Goal: Information Seeking & Learning: Learn about a topic

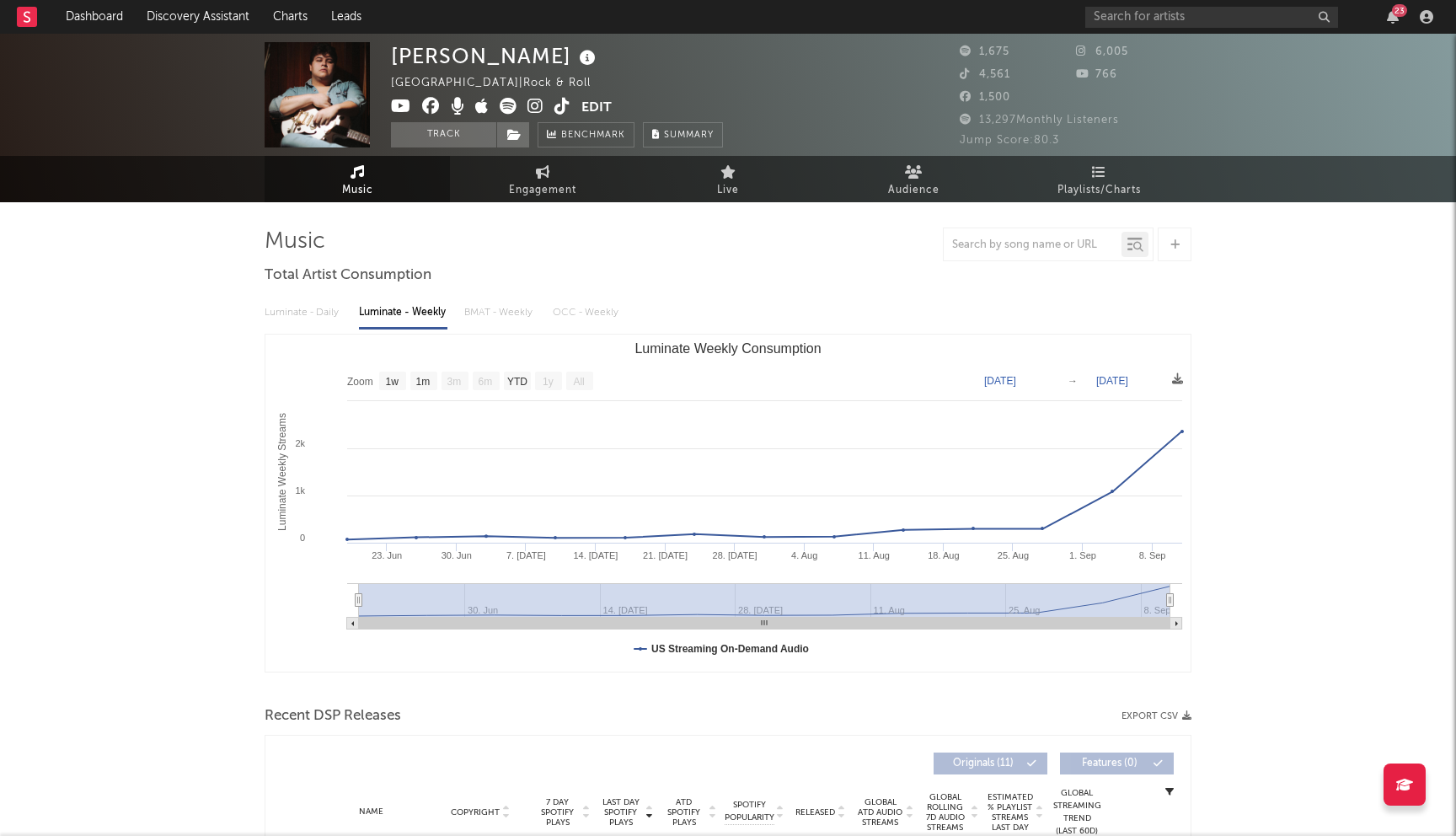
select select "1w"
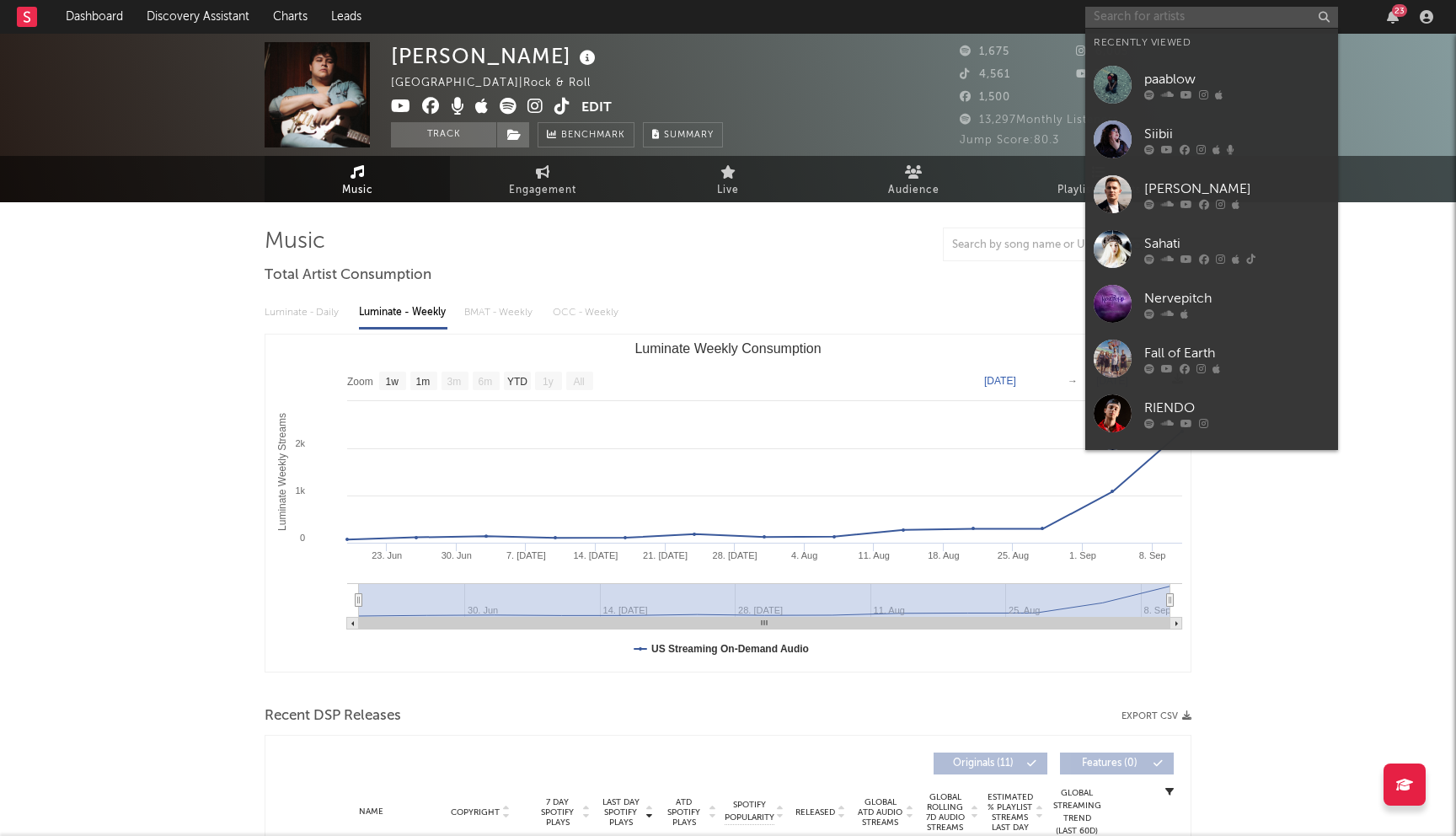
click at [1174, 23] on input "text" at bounding box center [1211, 16] width 252 height 21
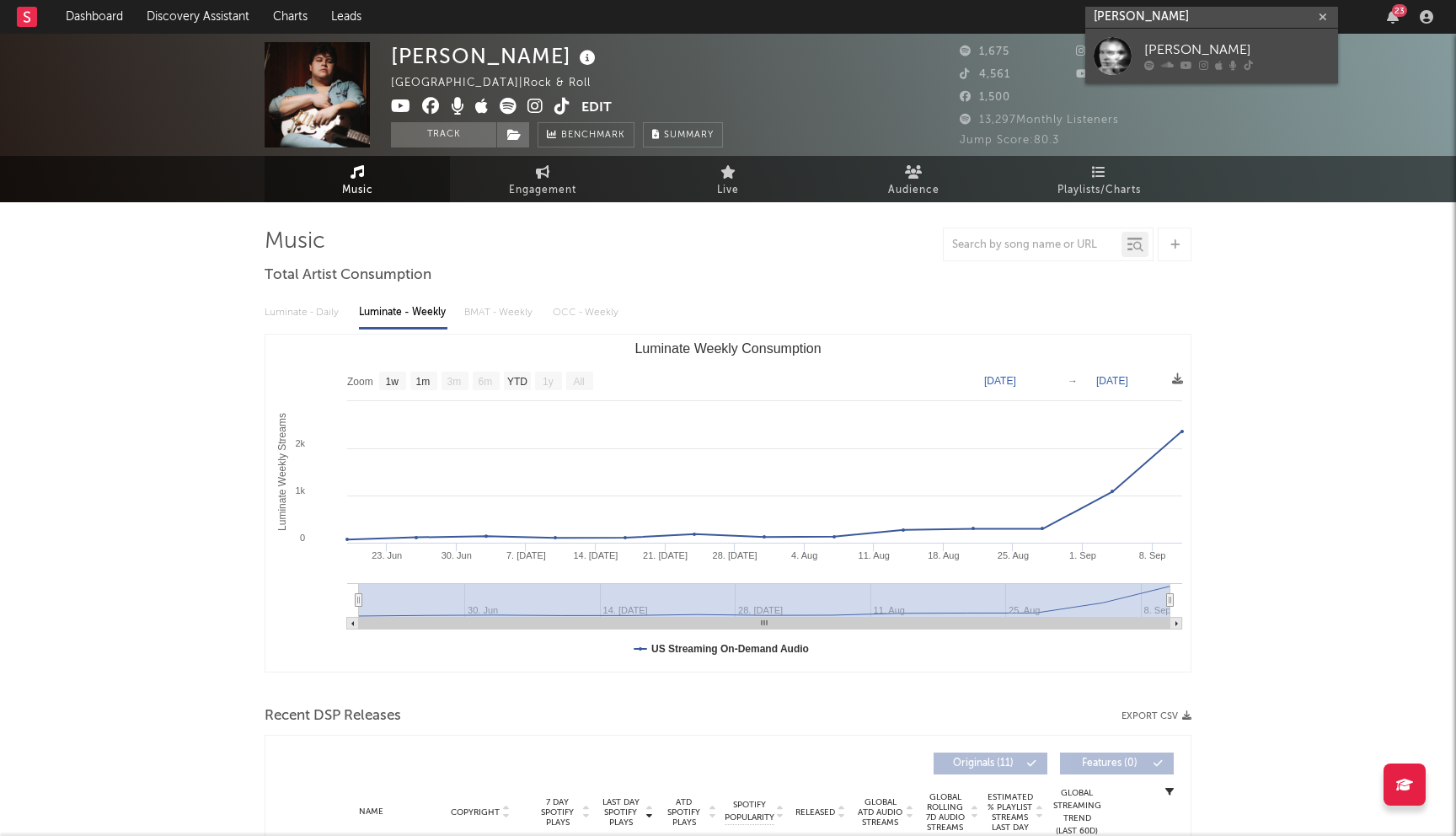
type input "Anna Justen"
click at [1159, 38] on link "Anna Justen" at bounding box center [1211, 56] width 252 height 55
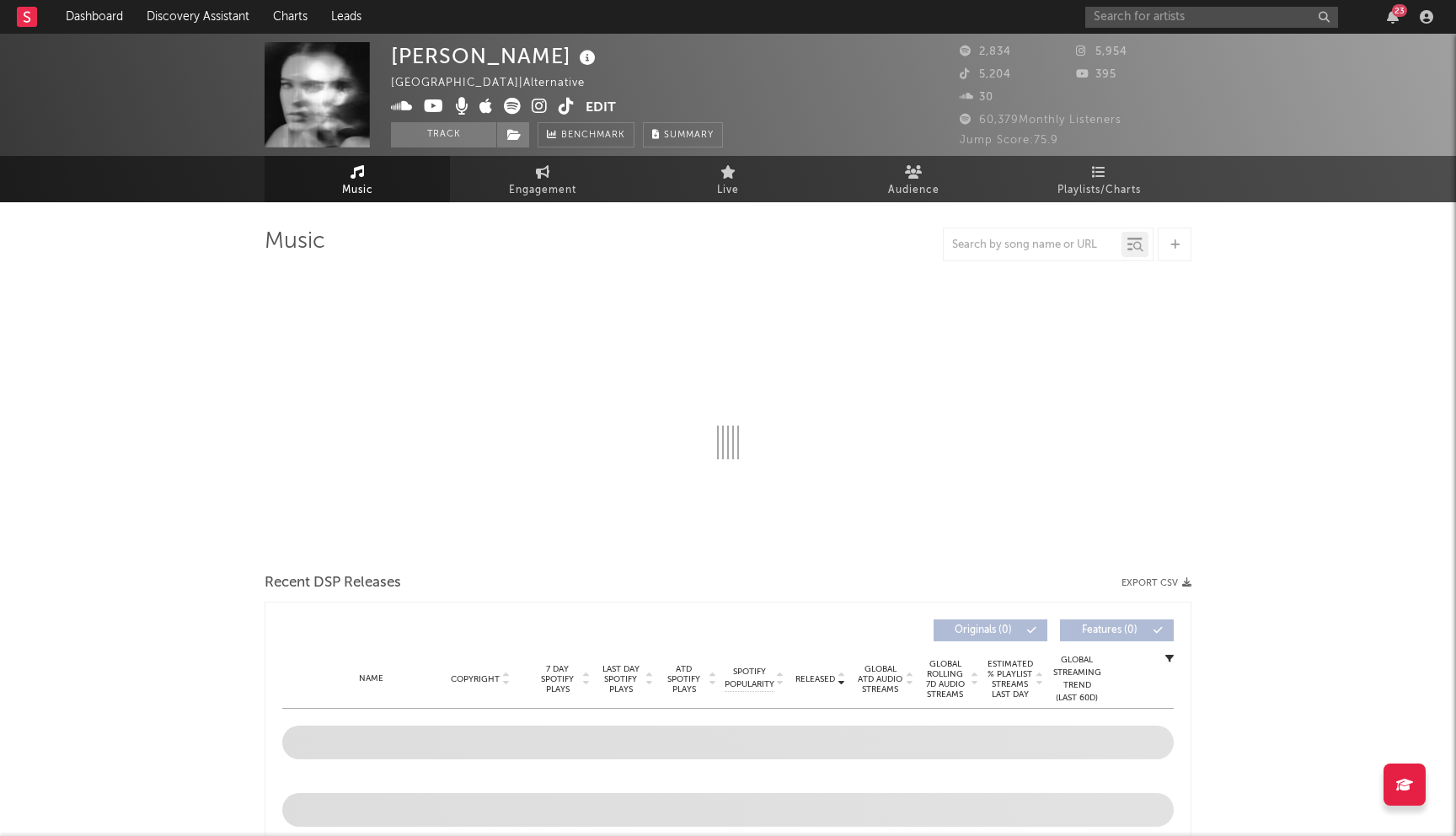
select select "1w"
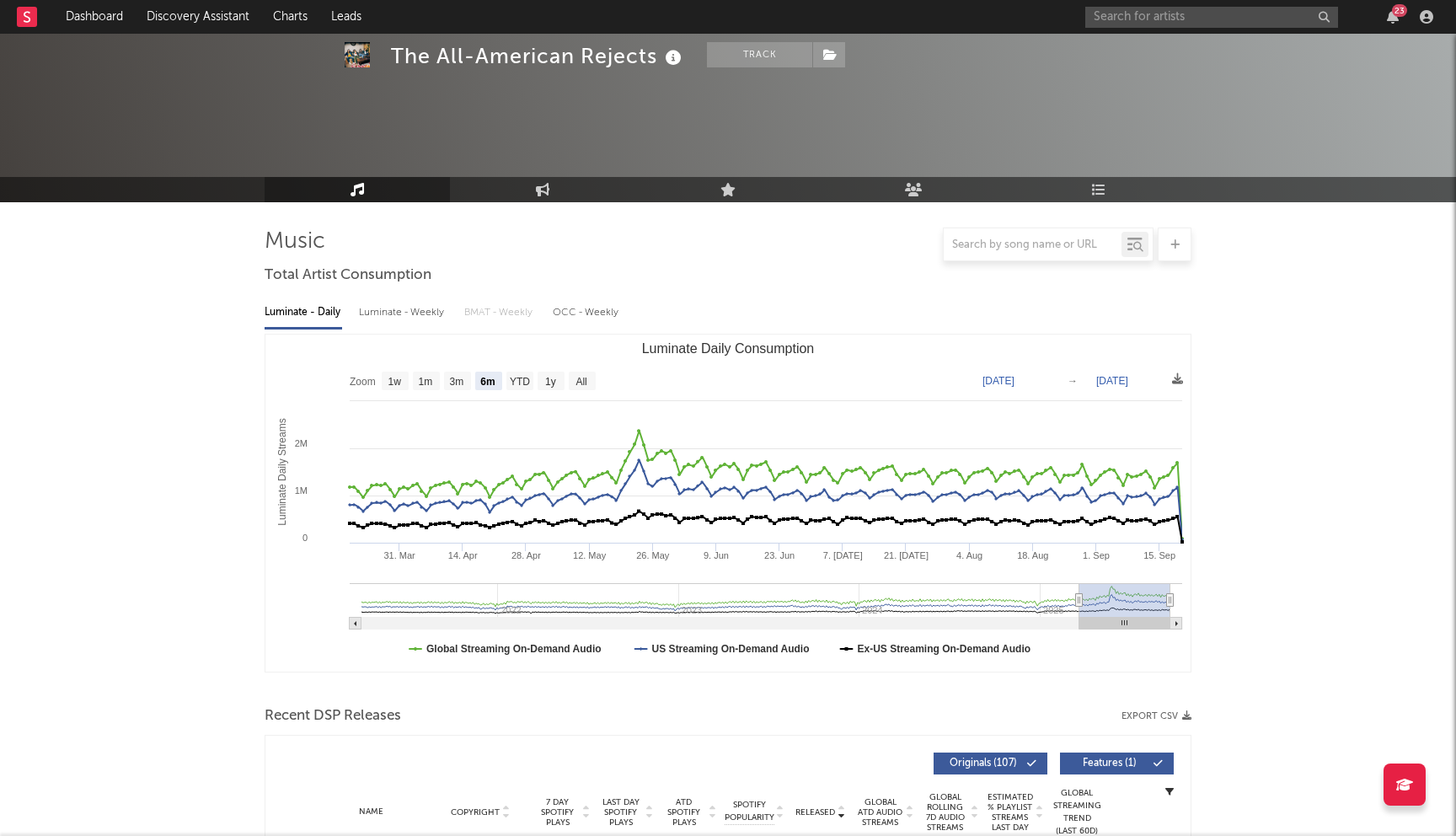
select select "6m"
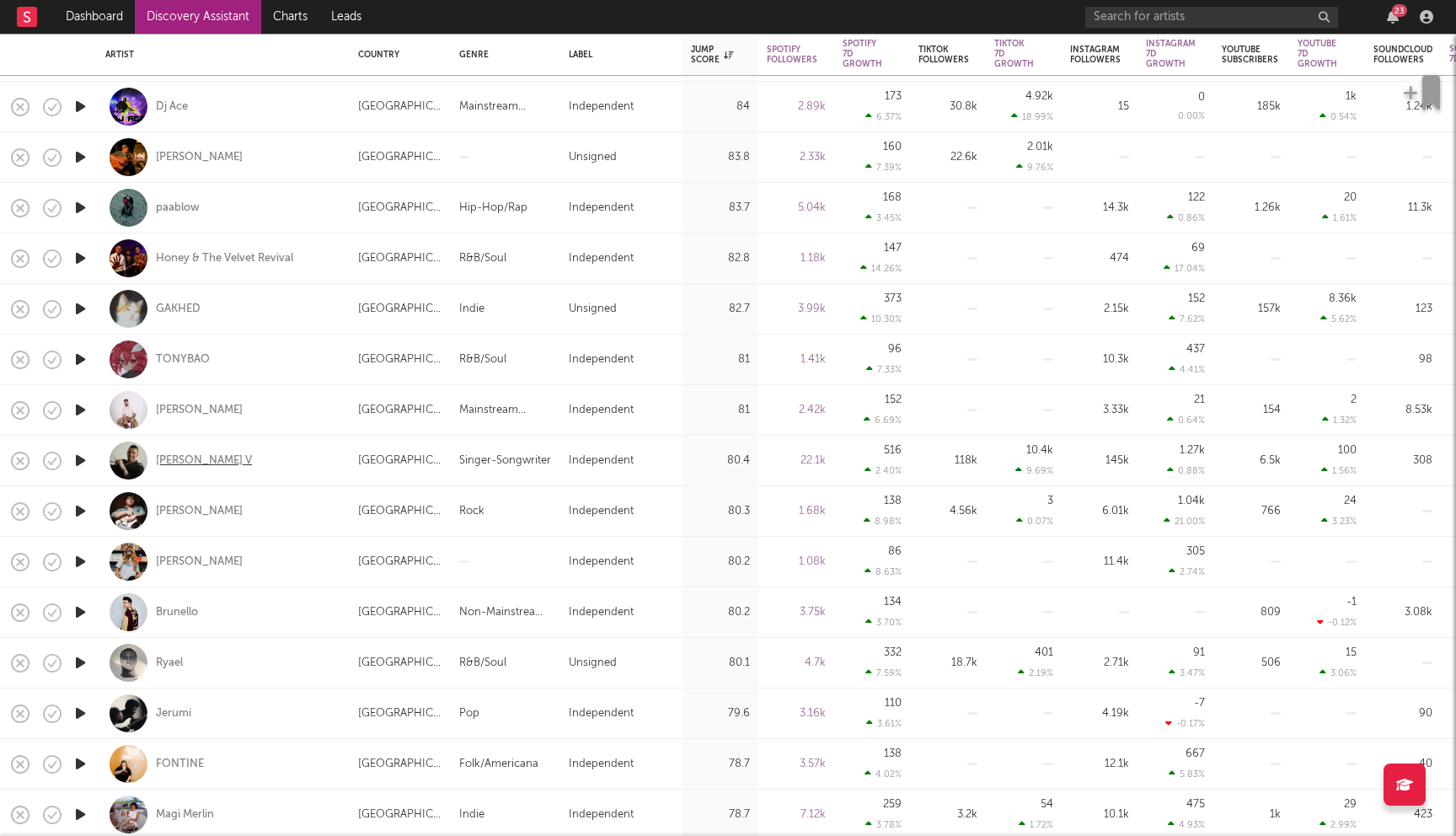
click at [191, 458] on div "Mathew V" at bounding box center [204, 461] width 96 height 15
click at [222, 565] on div "Ariane Simard" at bounding box center [199, 562] width 87 height 15
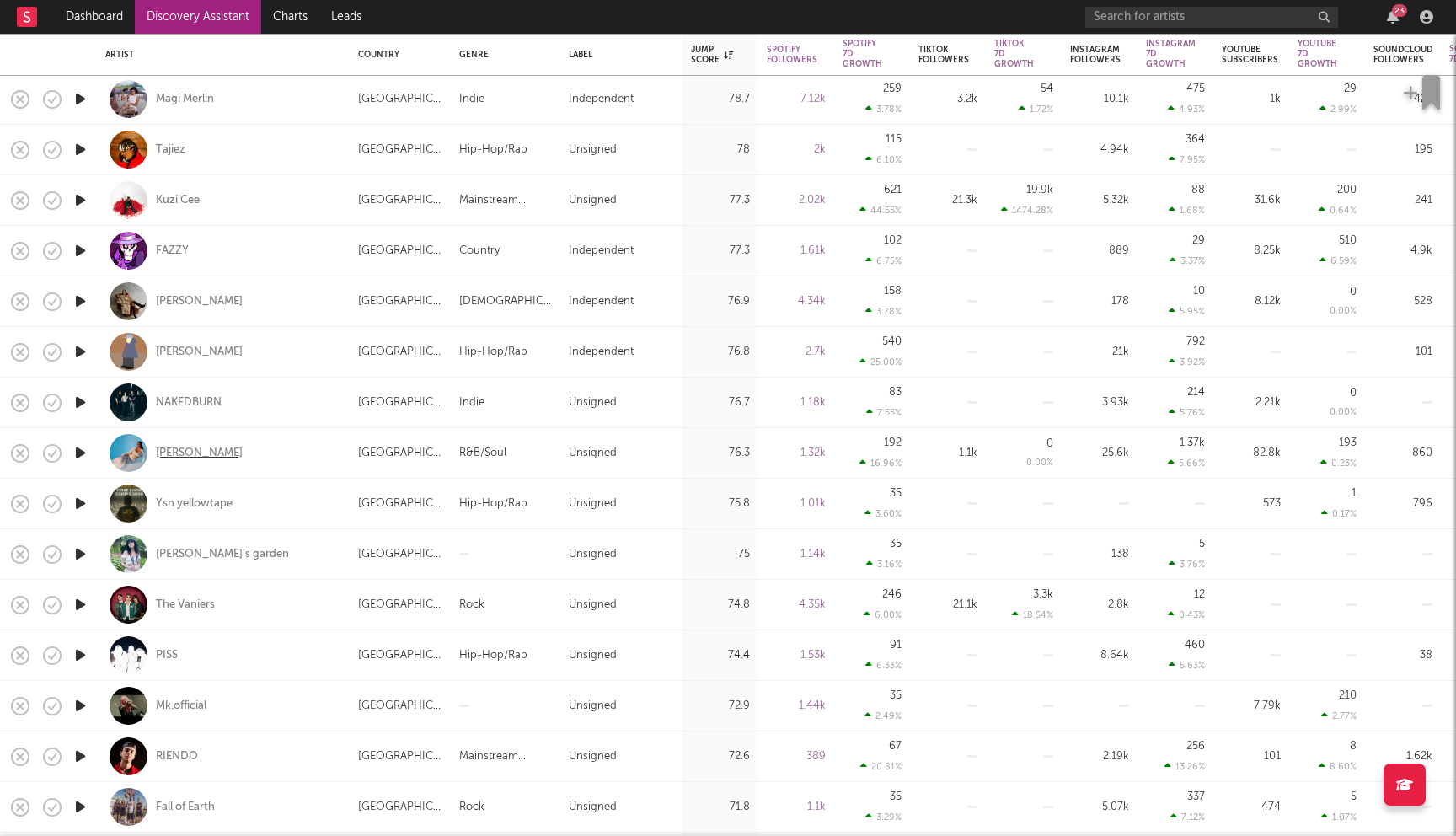
click at [170, 457] on div "Merna" at bounding box center [199, 453] width 87 height 15
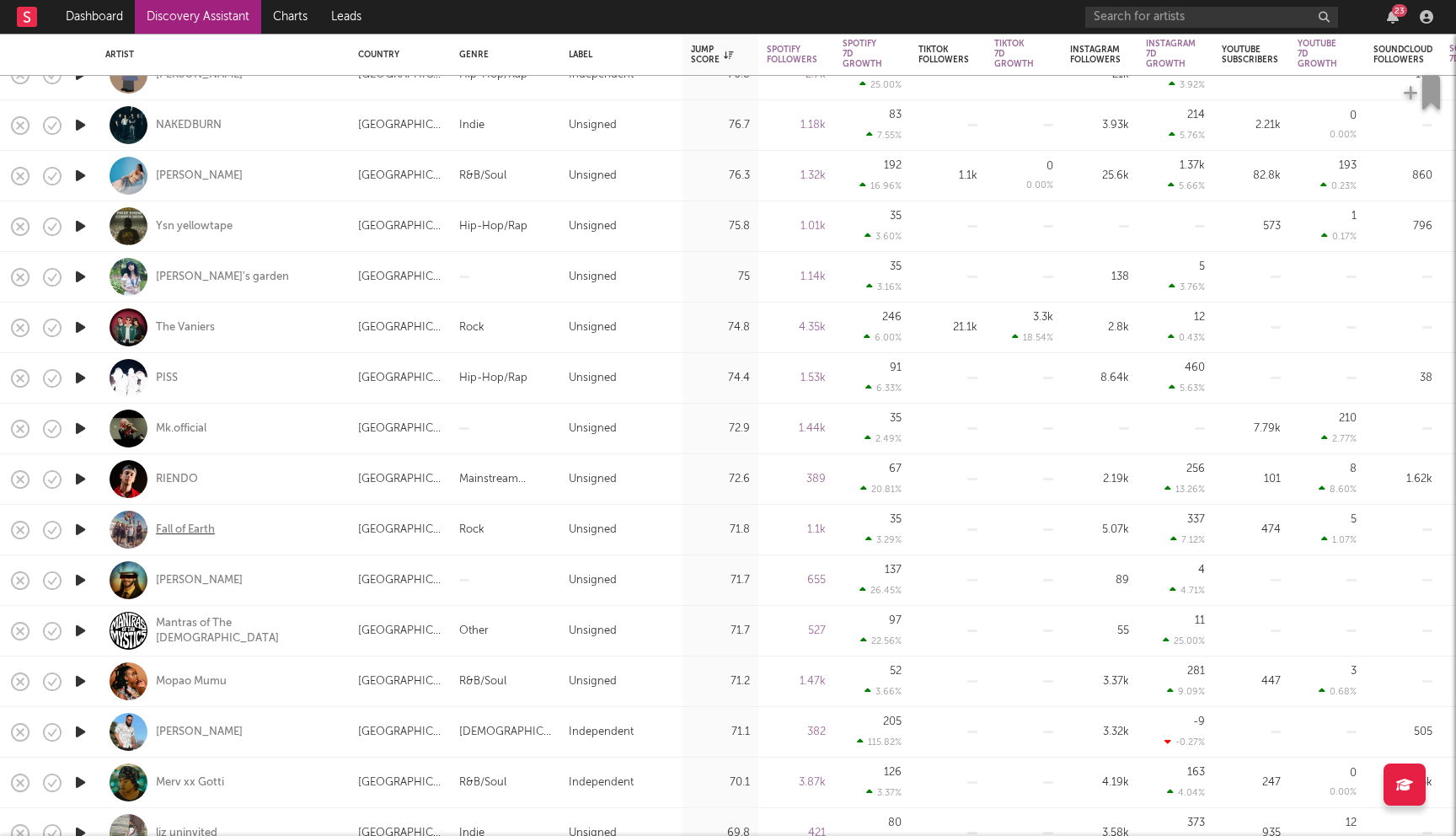
click at [192, 530] on div "Fall of Earth" at bounding box center [185, 529] width 59 height 15
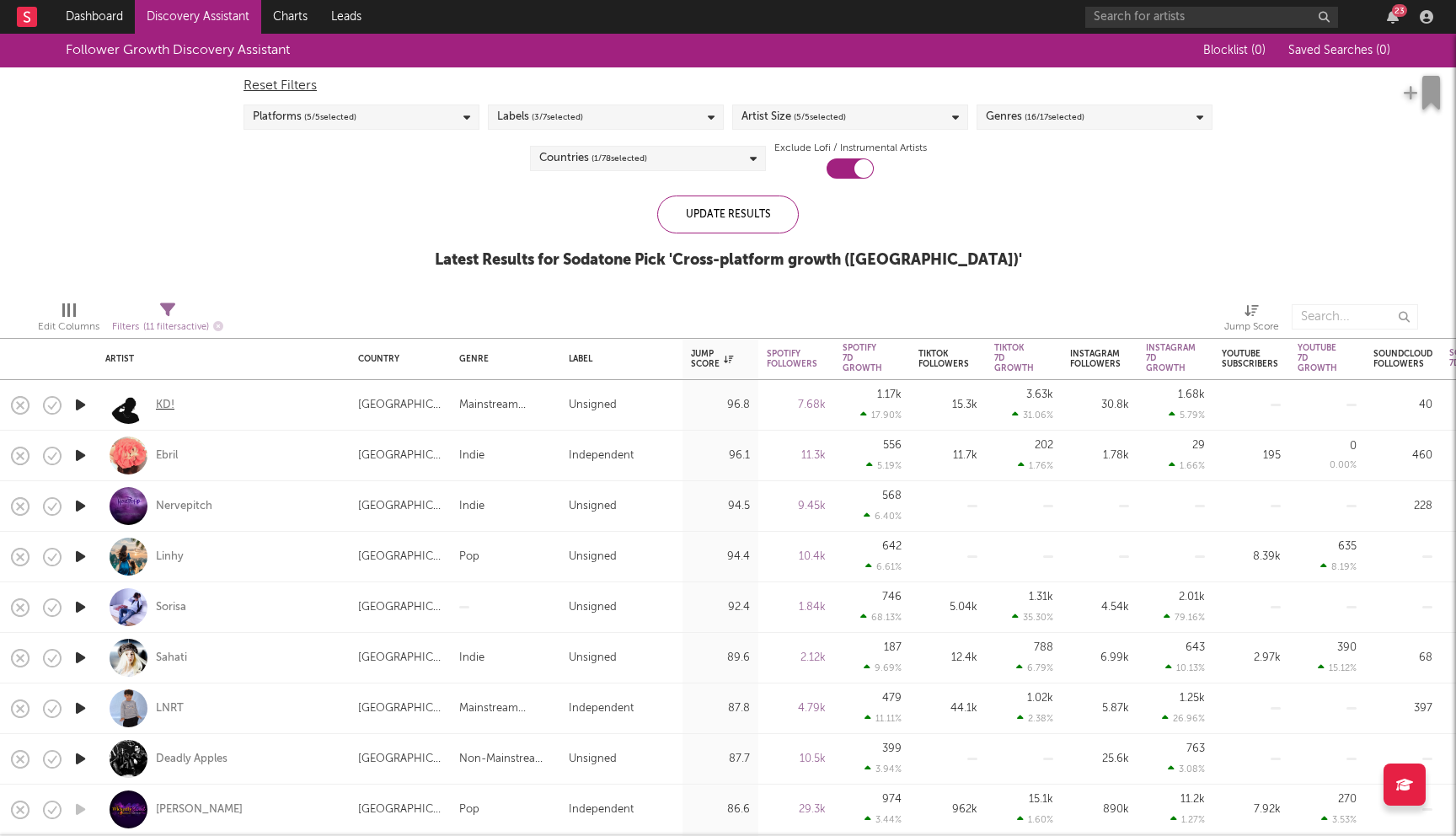
click at [160, 399] on div "KD!" at bounding box center [165, 404] width 18 height 15
click at [193, 756] on div "Deadly Apples" at bounding box center [191, 758] width 71 height 15
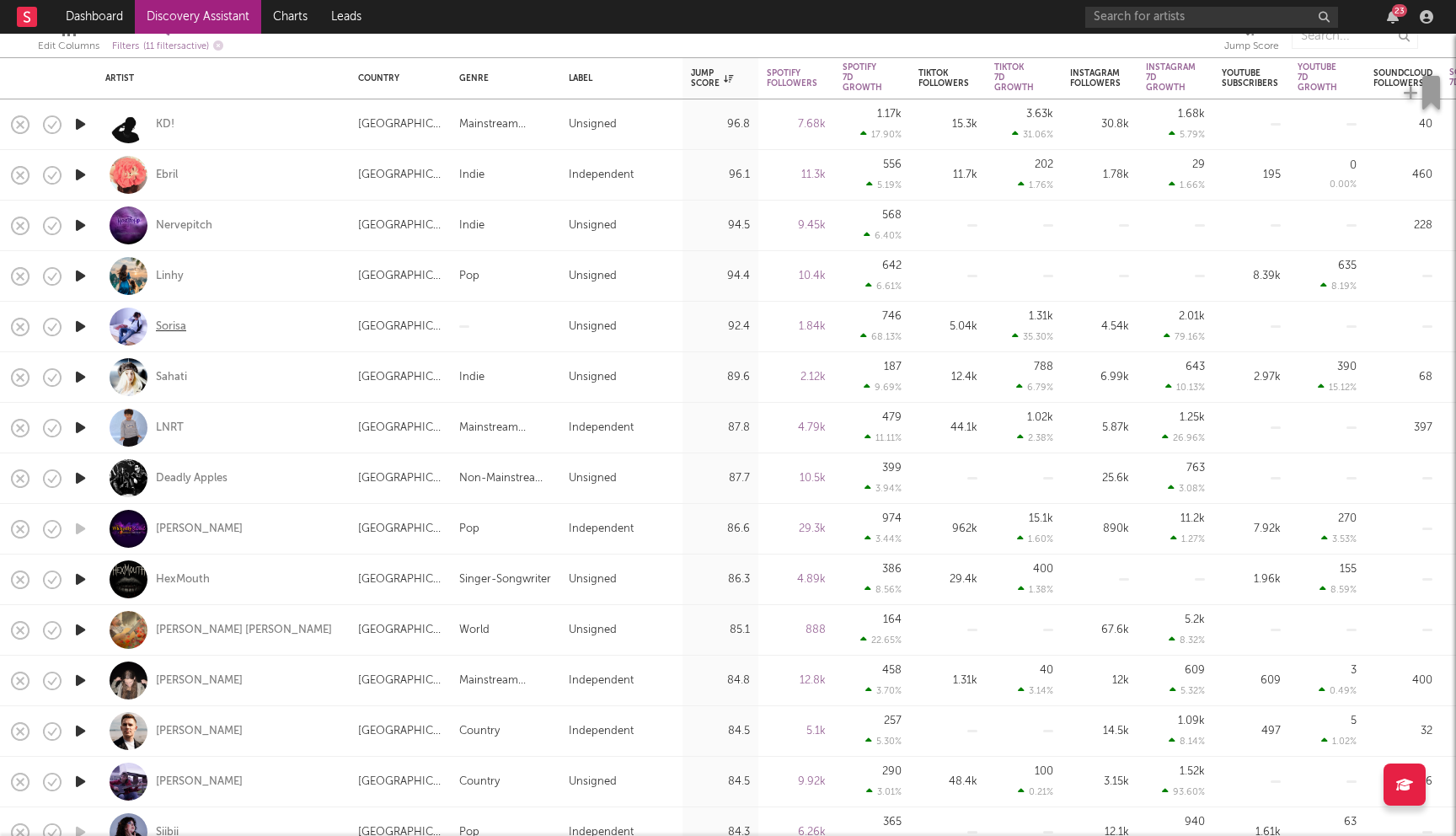
click at [177, 325] on div "Sorisa" at bounding box center [171, 327] width 31 height 15
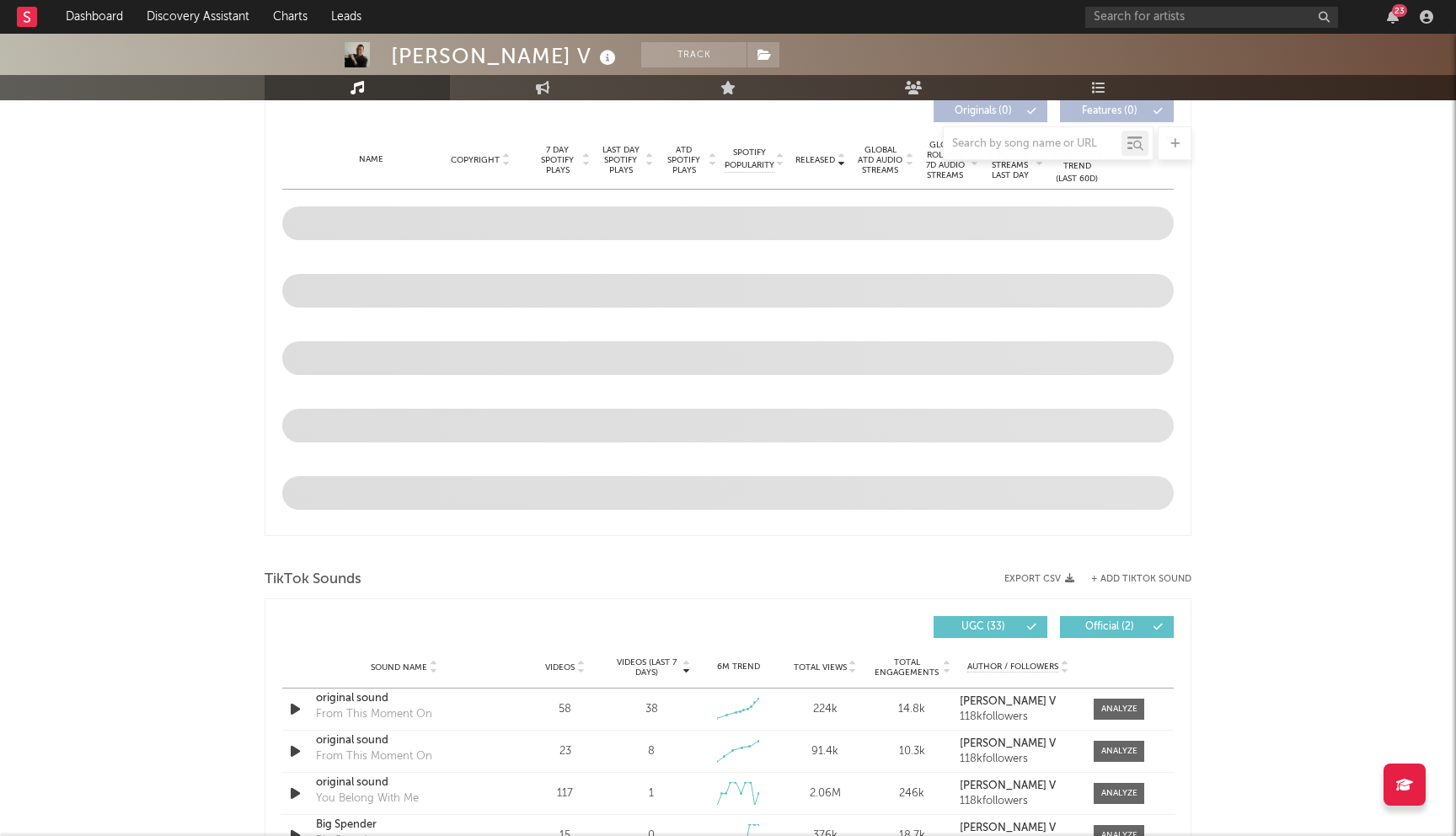
select select "6m"
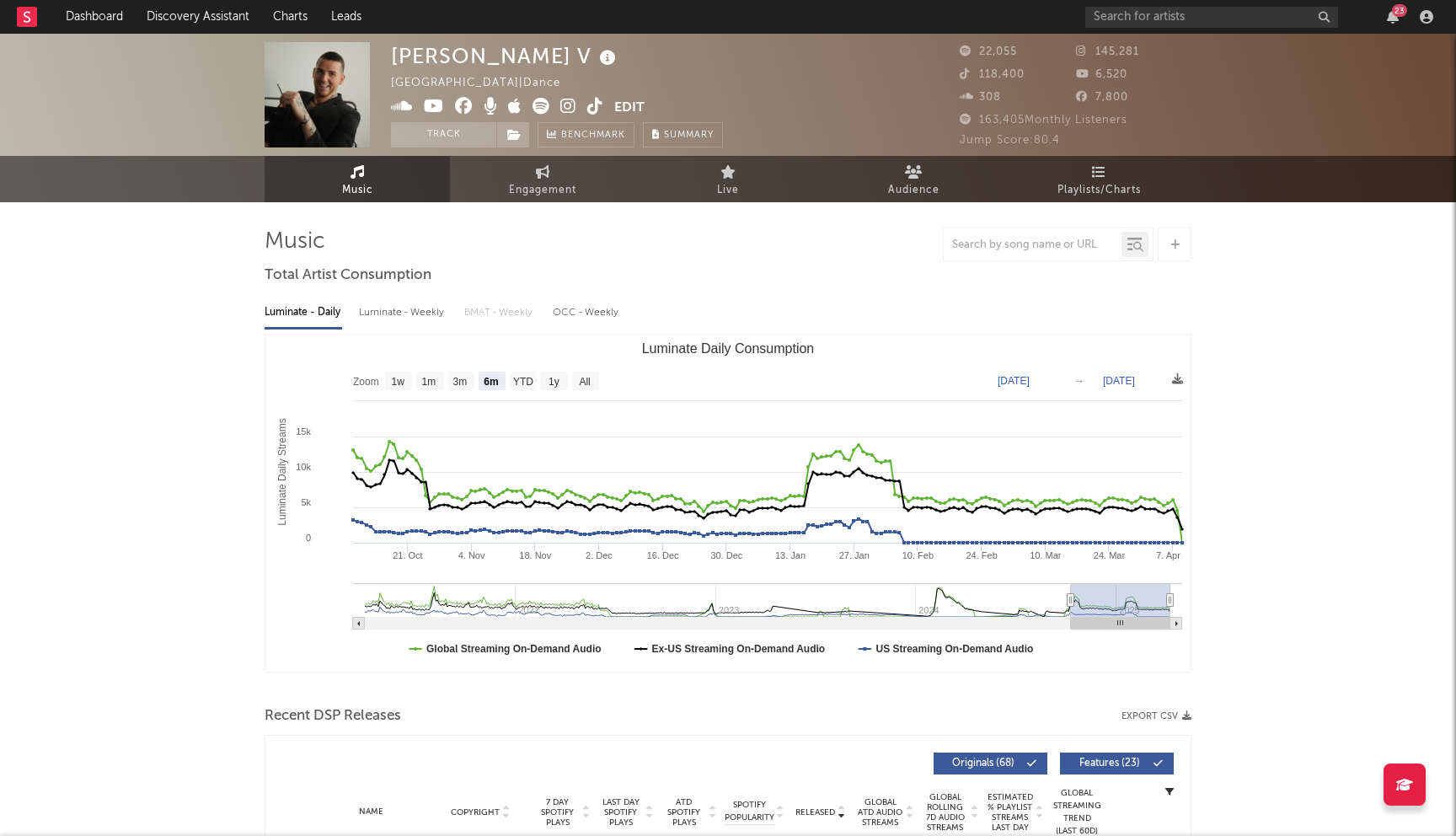
click at [462, 108] on icon at bounding box center [464, 106] width 18 height 17
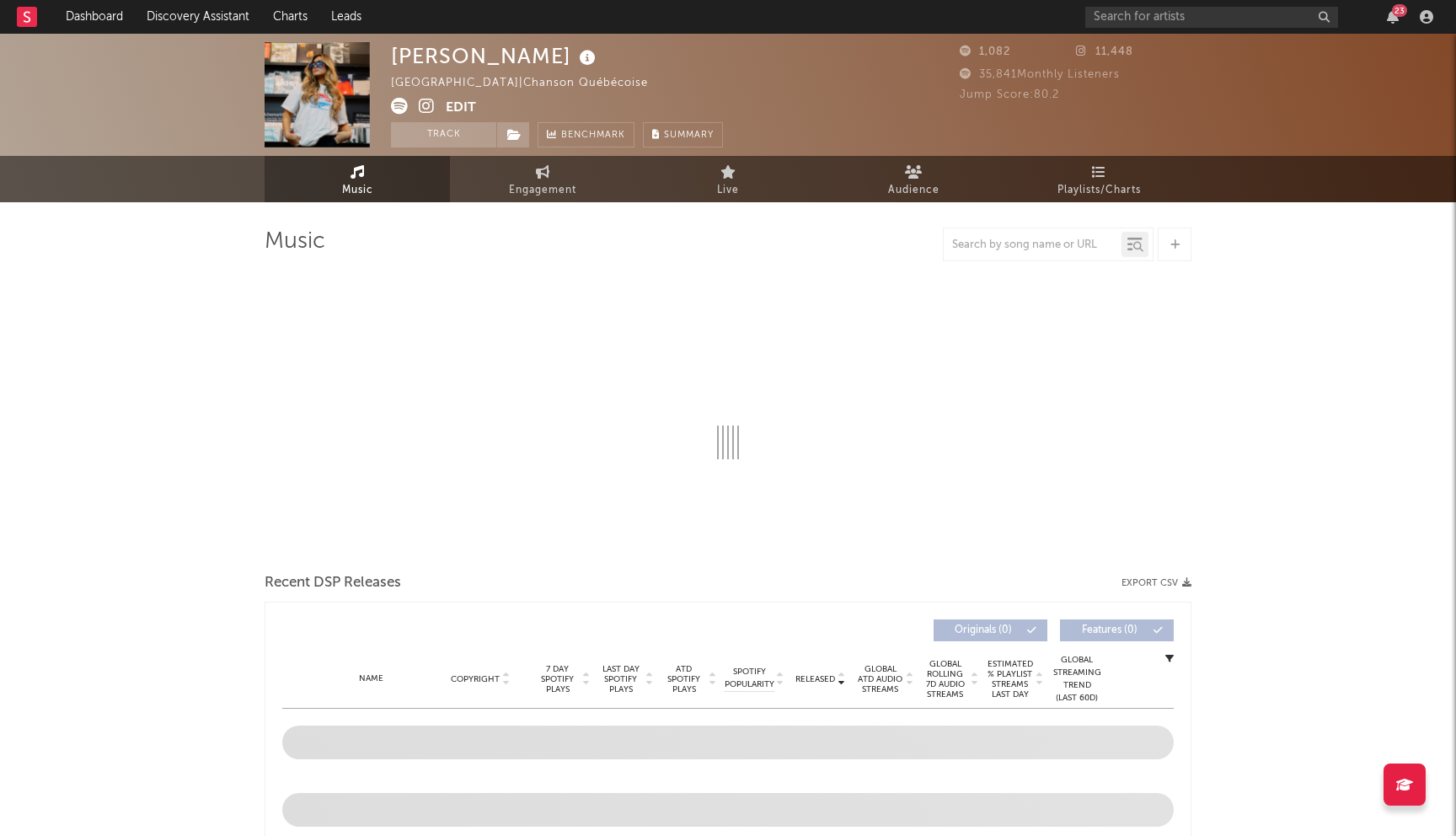
select select "1w"
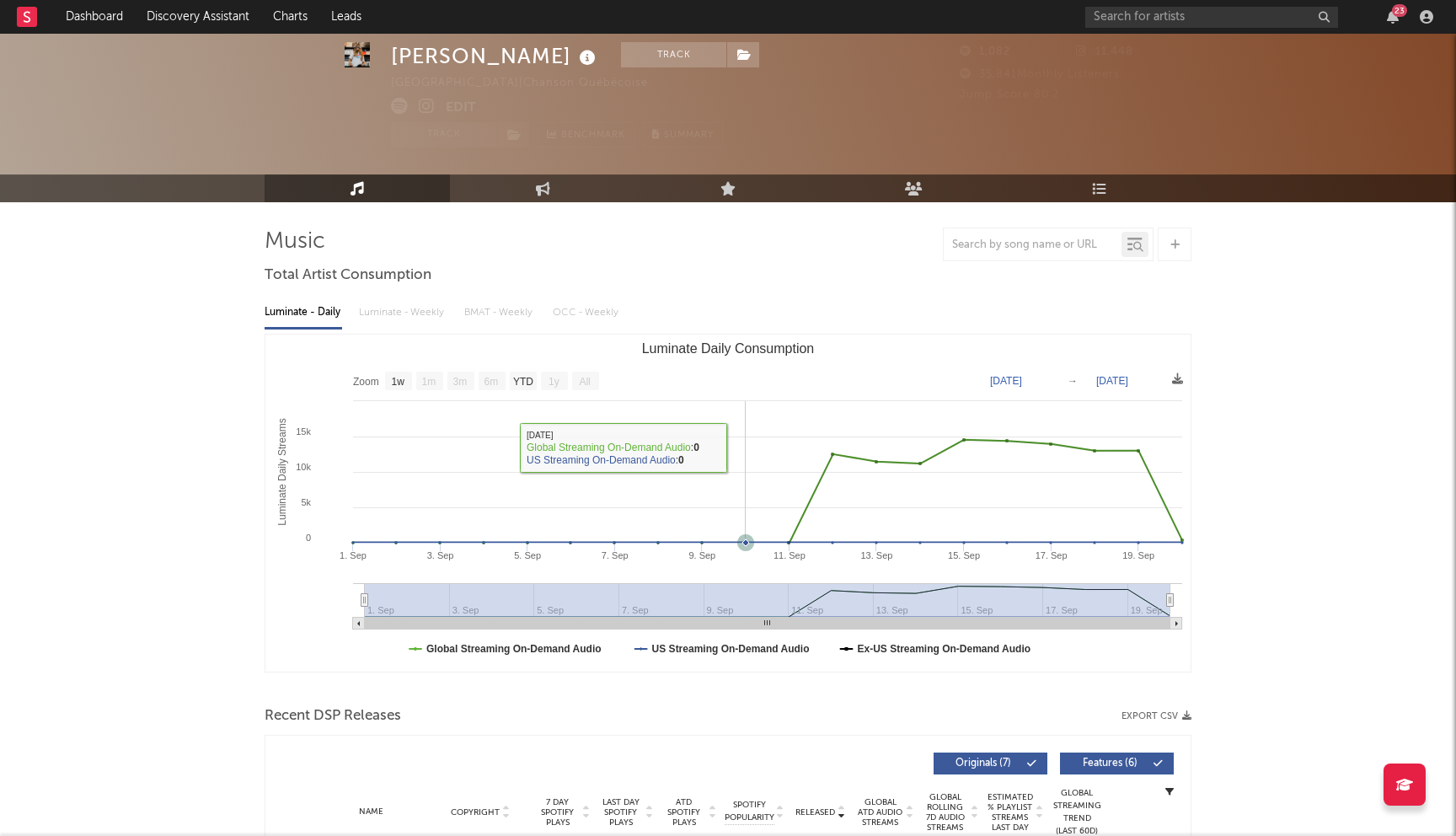
scroll to position [546, 0]
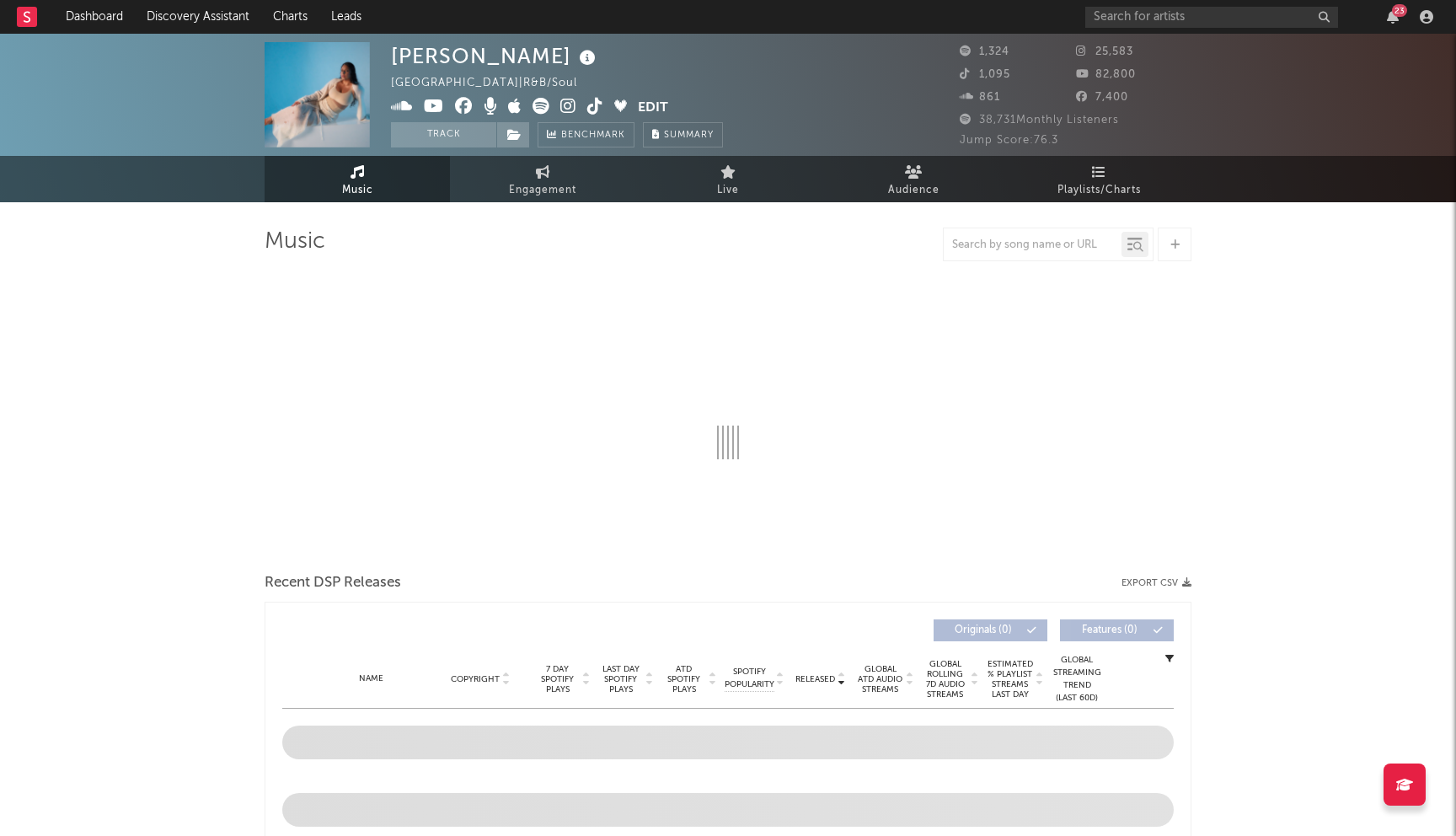
select select "1w"
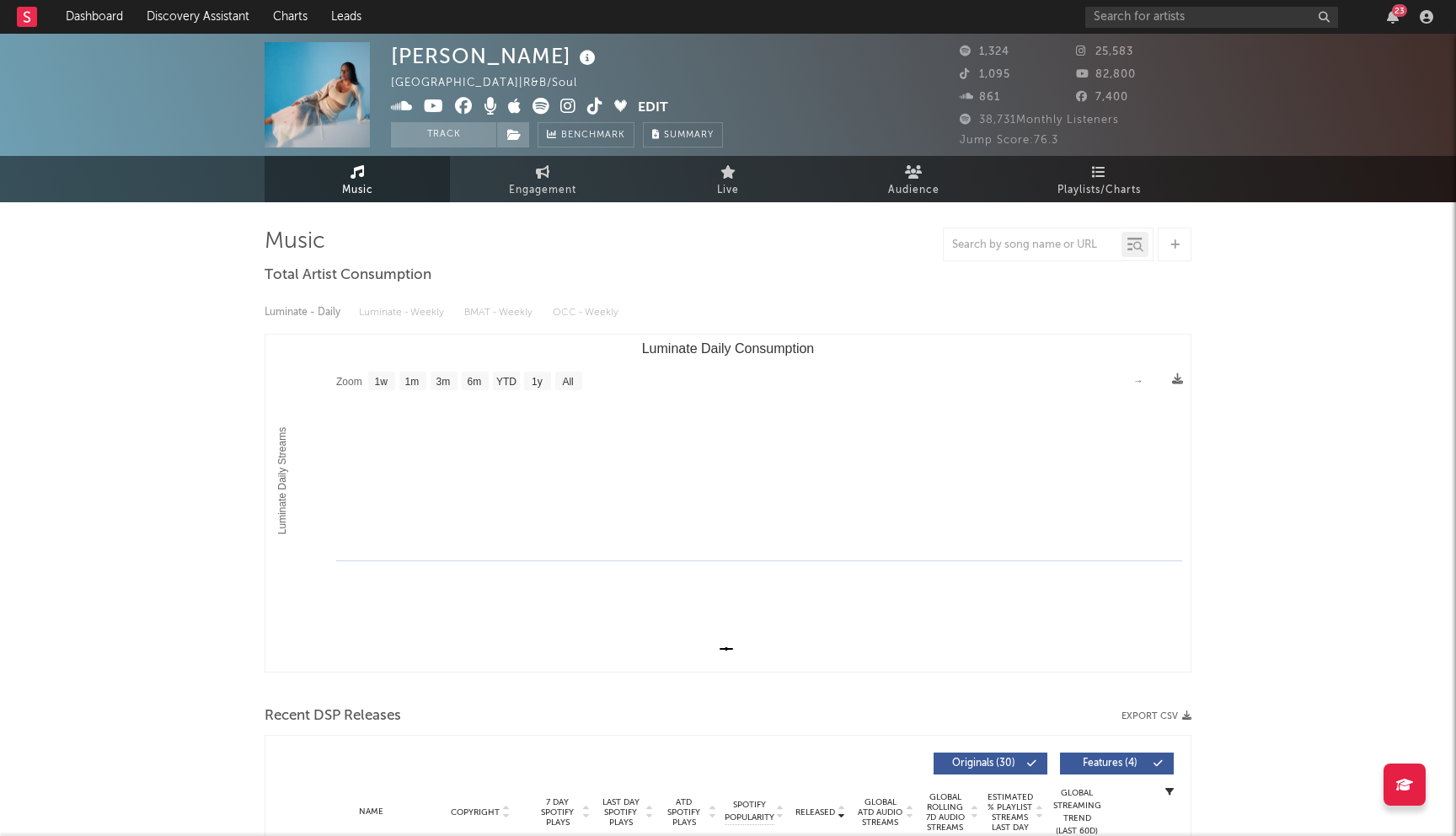
click at [465, 105] on icon at bounding box center [464, 106] width 18 height 17
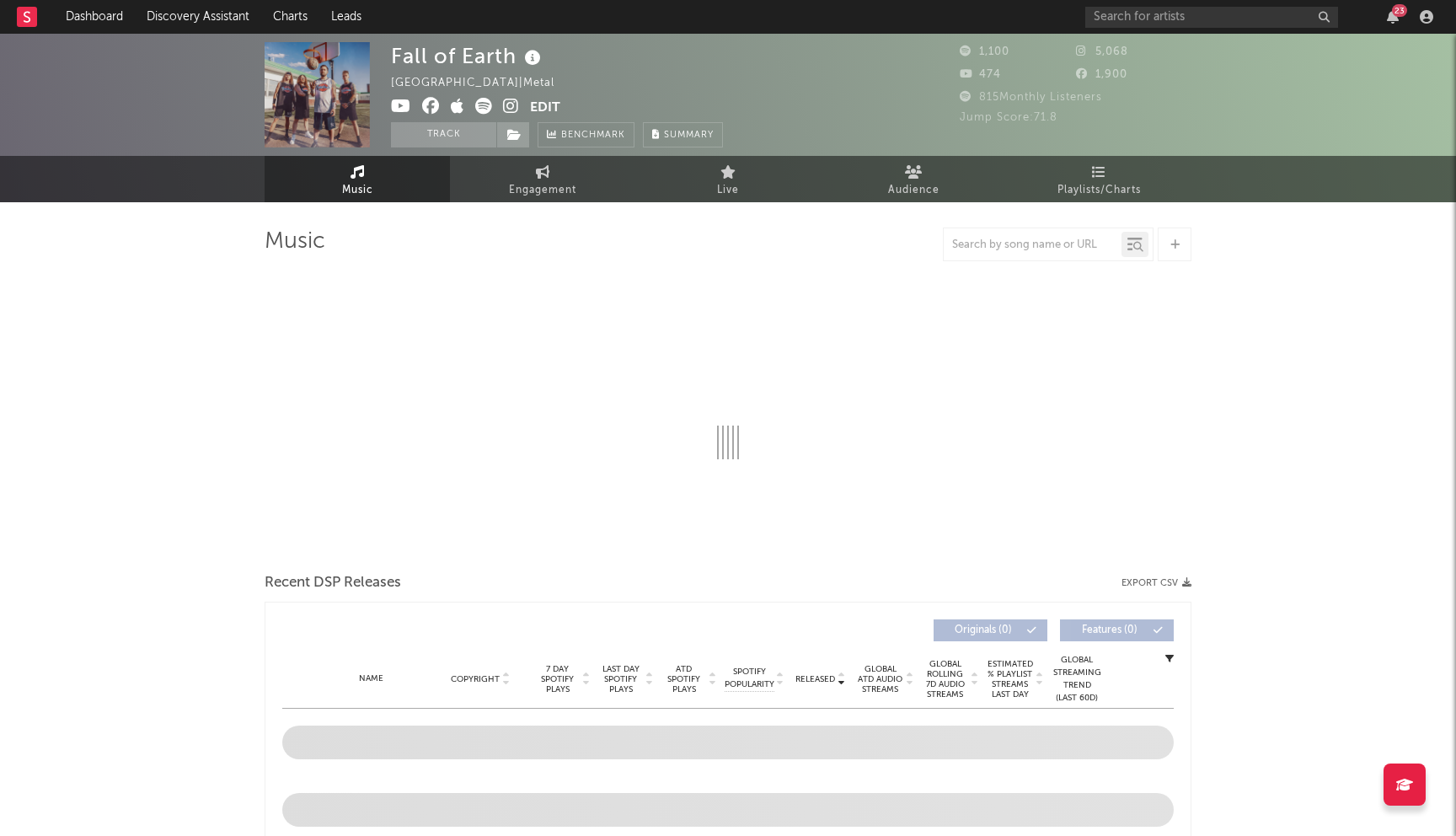
select select "1w"
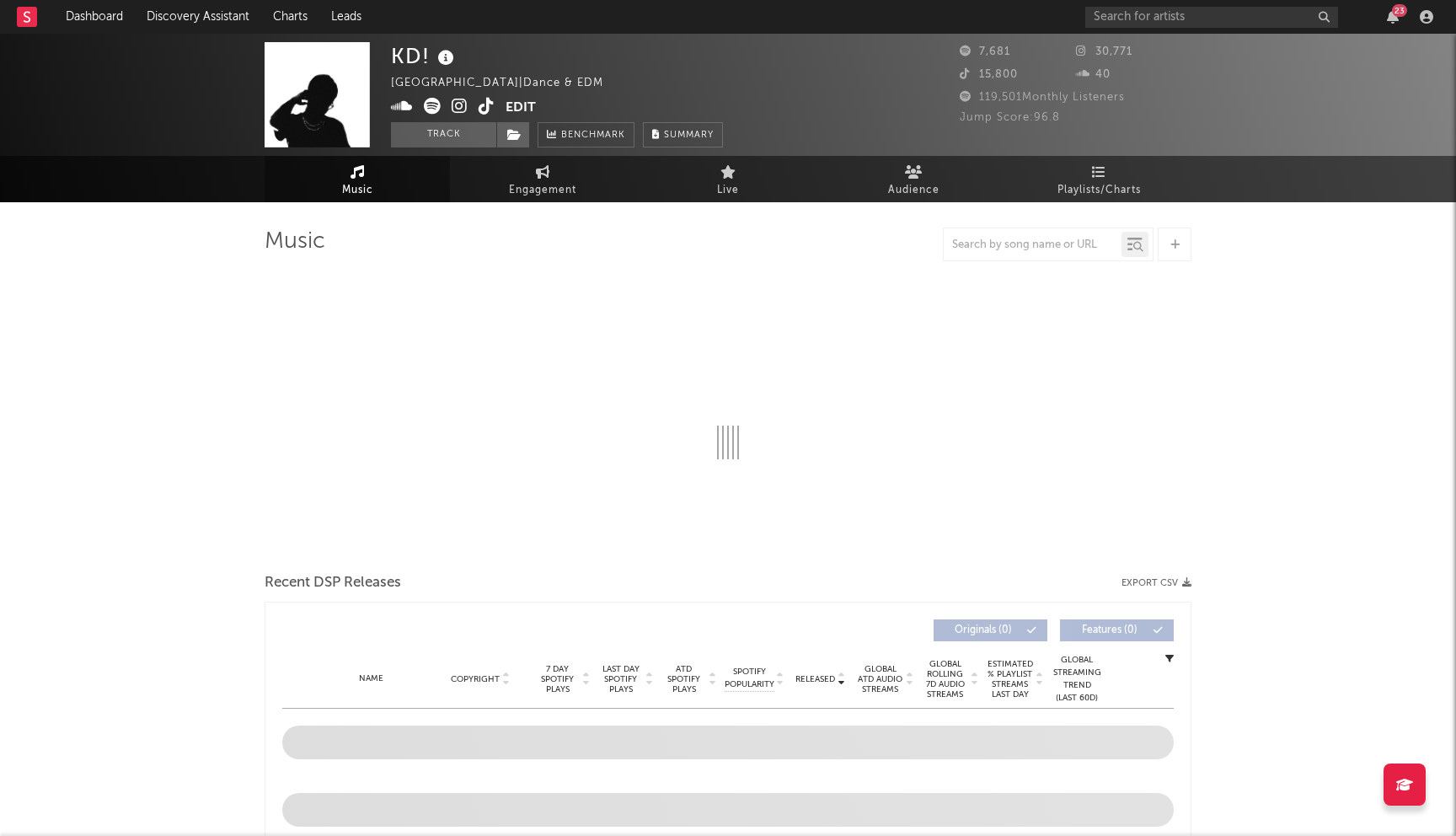
select select "1w"
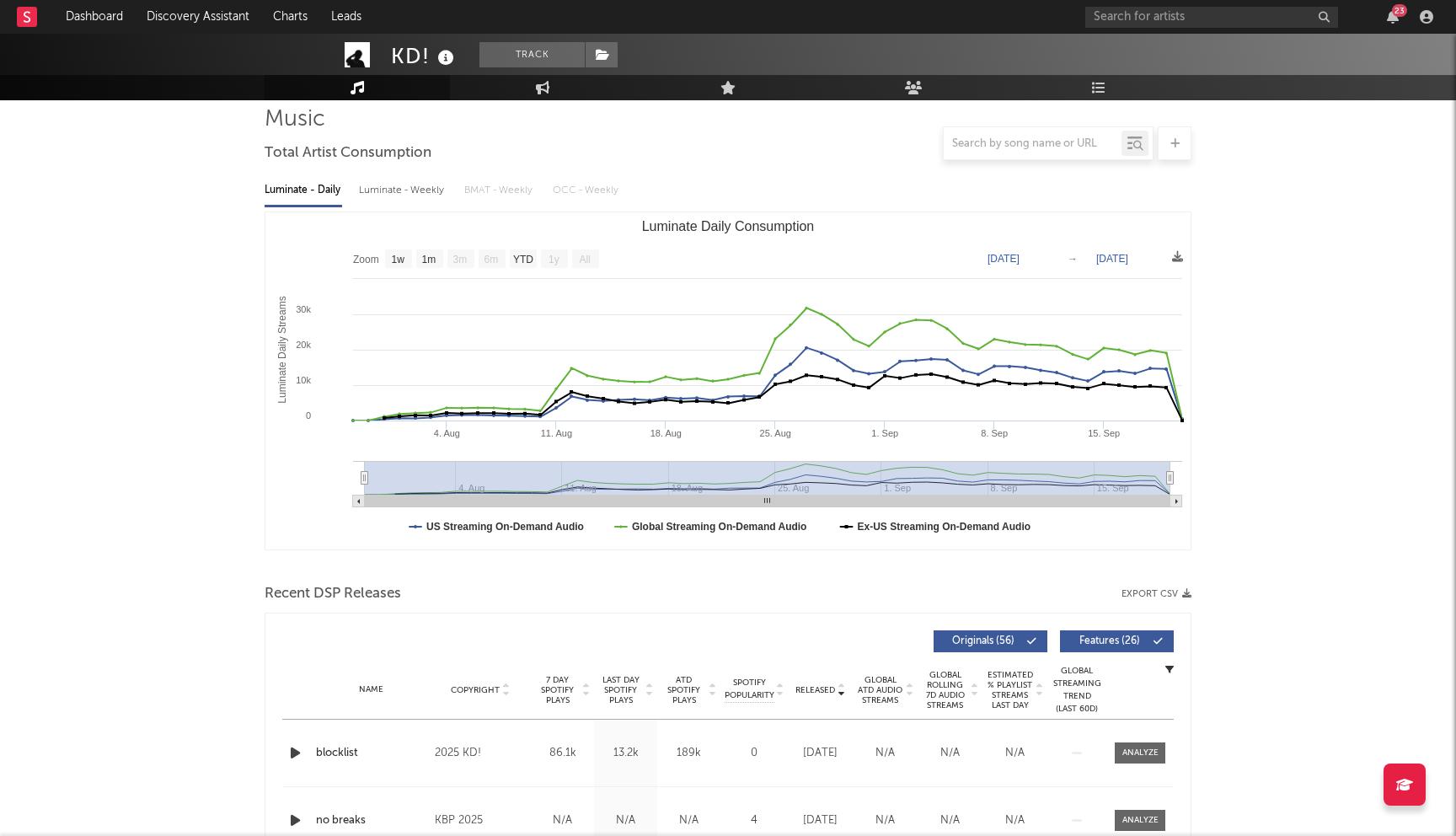
scroll to position [104, 0]
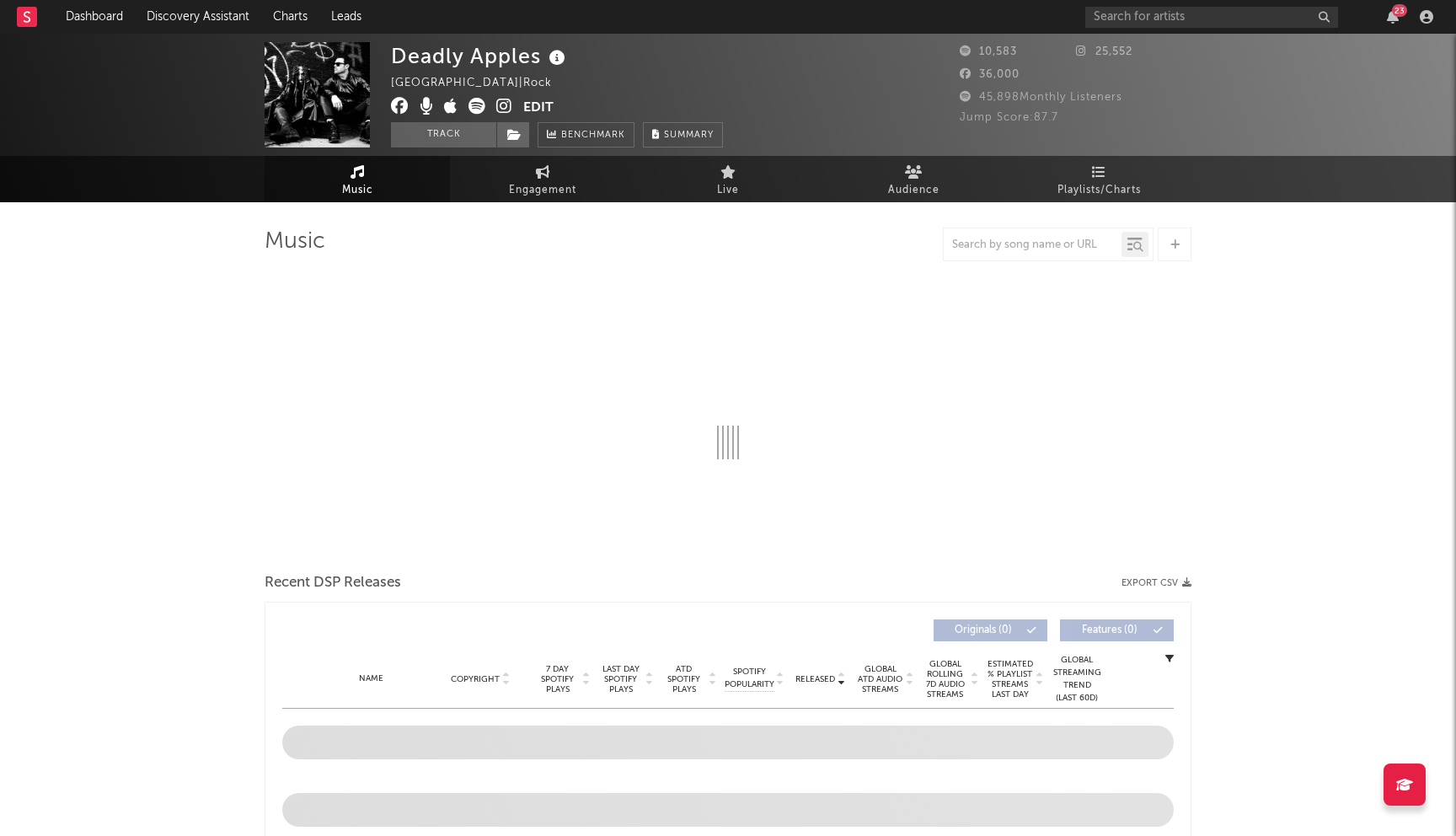
select select "6m"
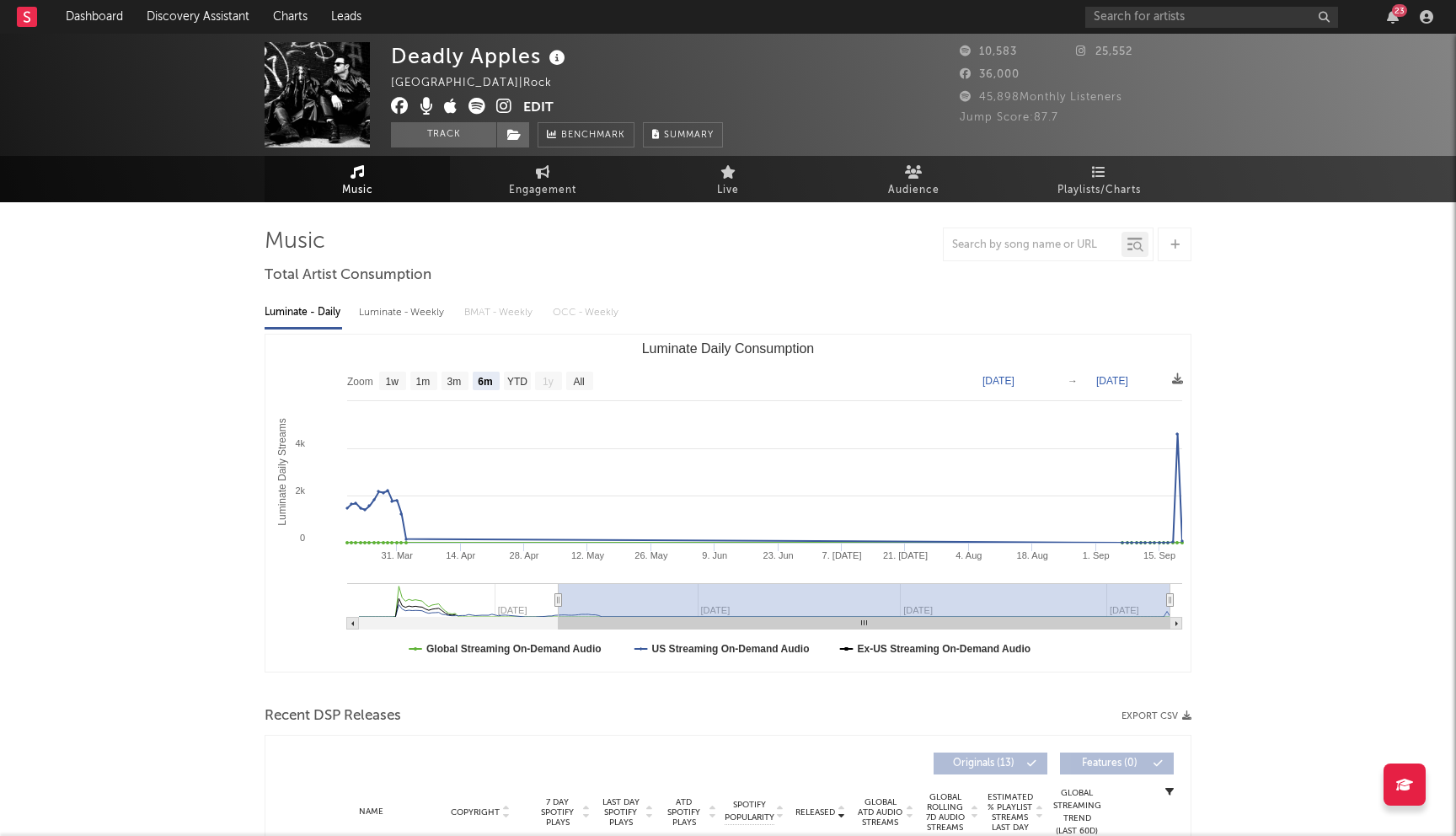
click at [404, 105] on icon at bounding box center [400, 106] width 18 height 17
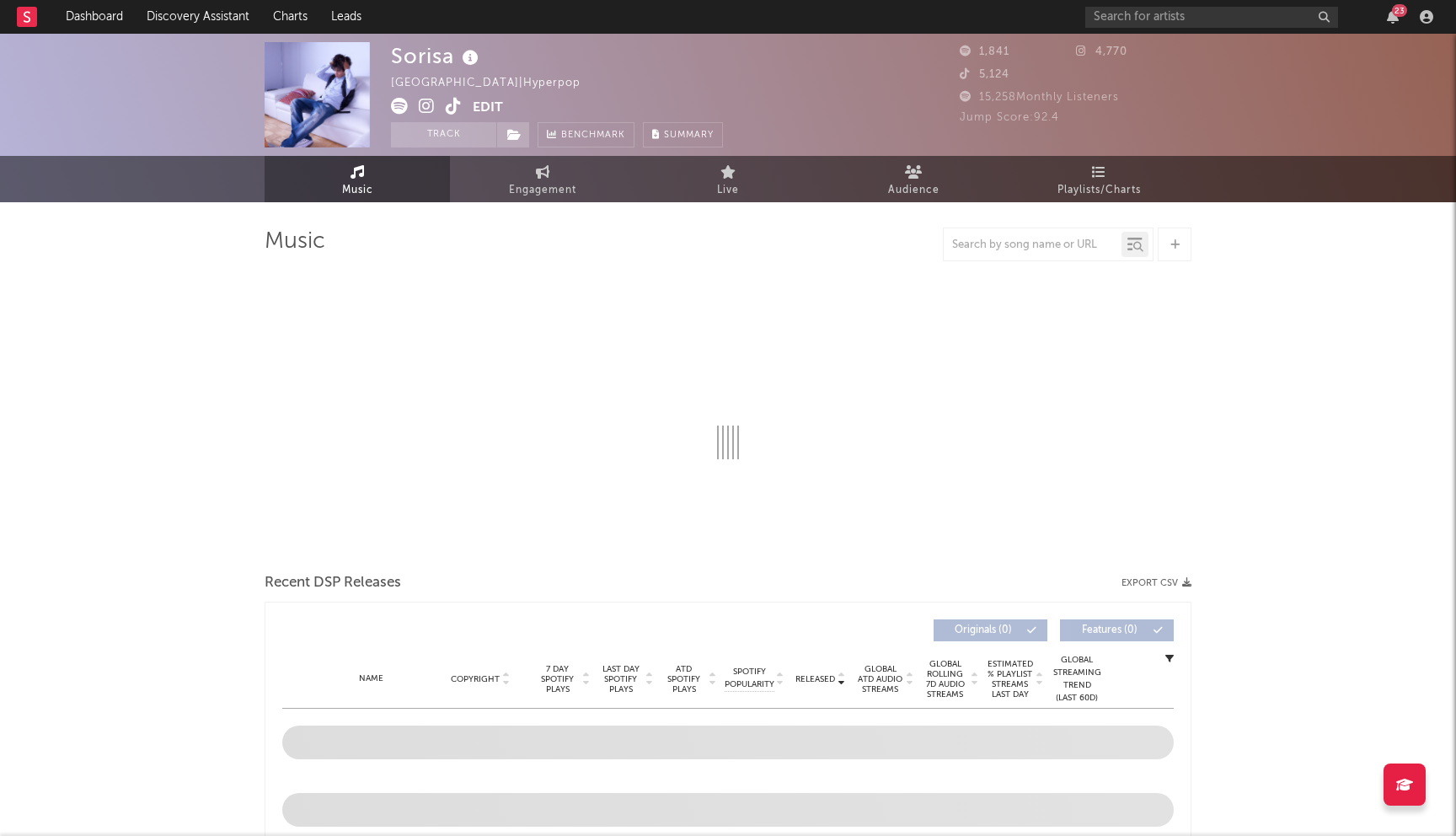
select select "1w"
